Goal: Information Seeking & Learning: Learn about a topic

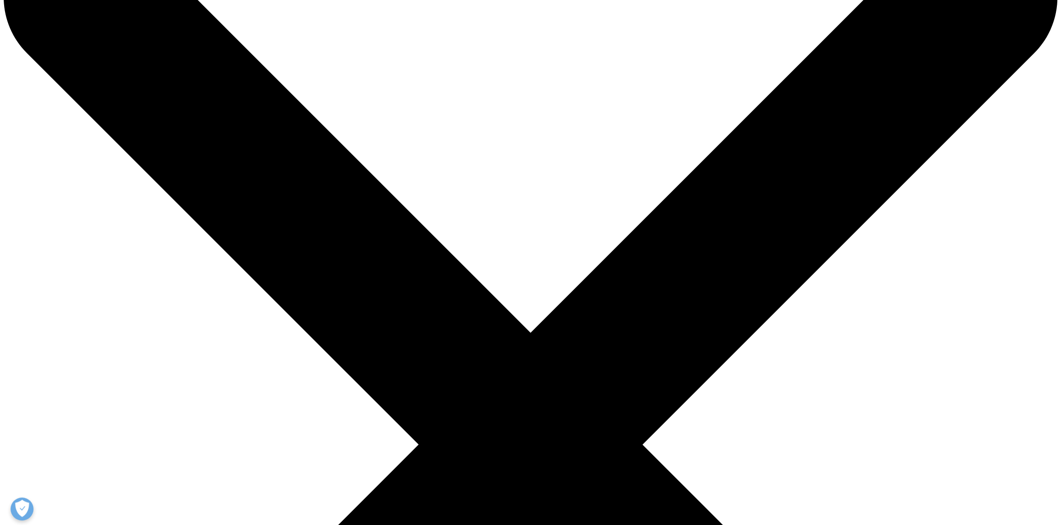
scroll to position [92, 0]
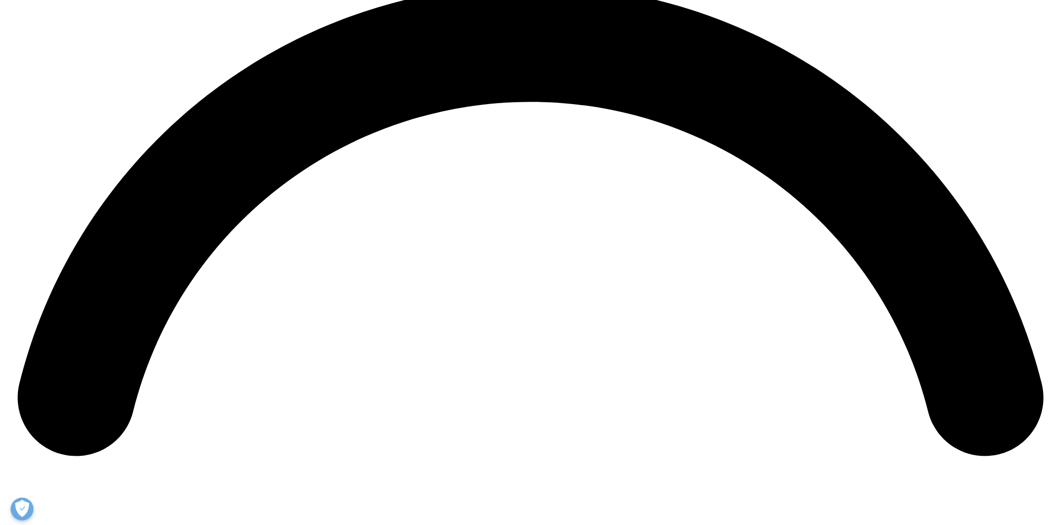
scroll to position [2191, 0]
